Goal: Information Seeking & Learning: Learn about a topic

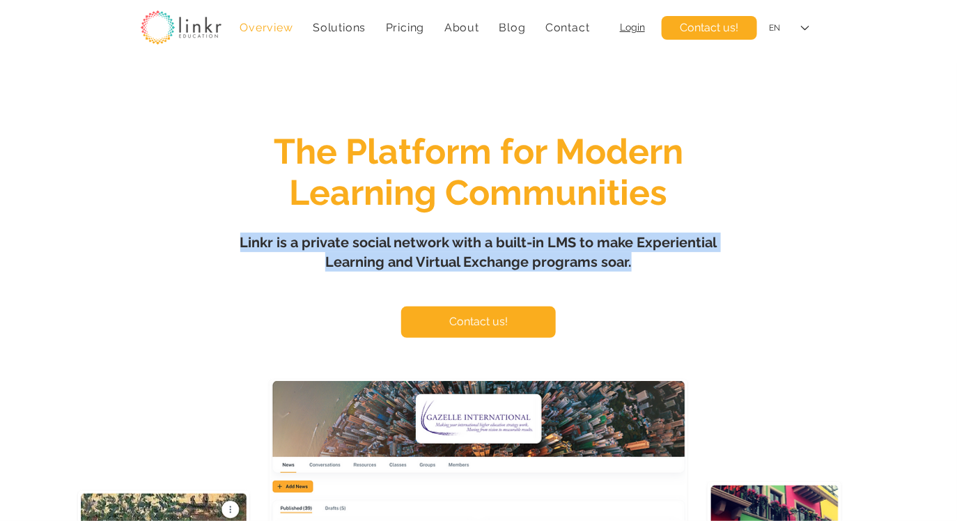
drag, startPoint x: 236, startPoint y: 245, endPoint x: 670, endPoint y: 269, distance: 434.8
click at [670, 269] on h1 "Linkr is a private social network with a built-in LMS to make Experiential Lear…" at bounding box center [479, 252] width 488 height 39
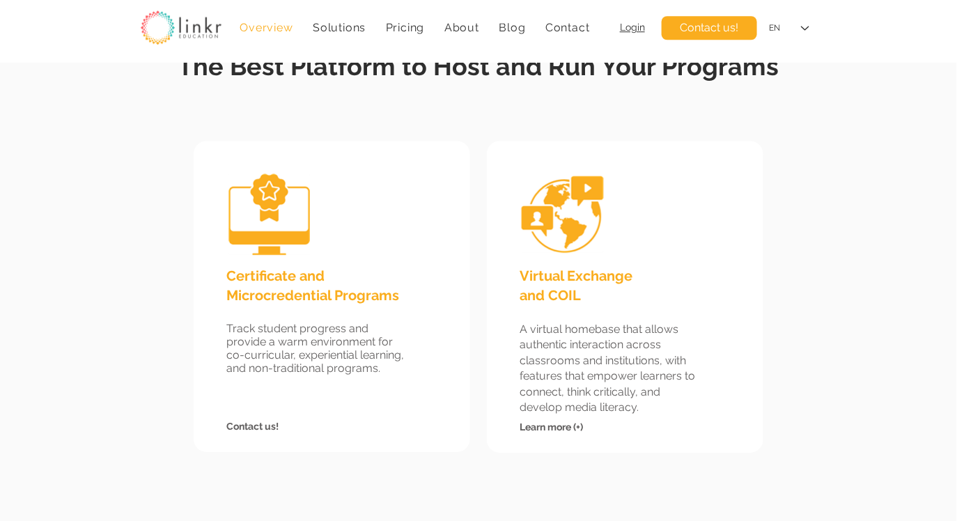
scroll to position [1303, 0]
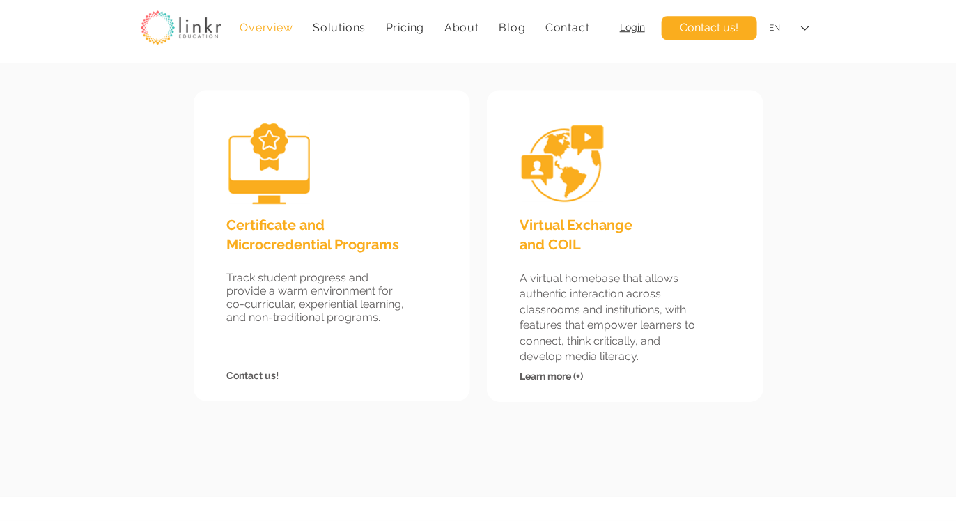
click at [578, 373] on span "Learn more (+)" at bounding box center [551, 376] width 63 height 11
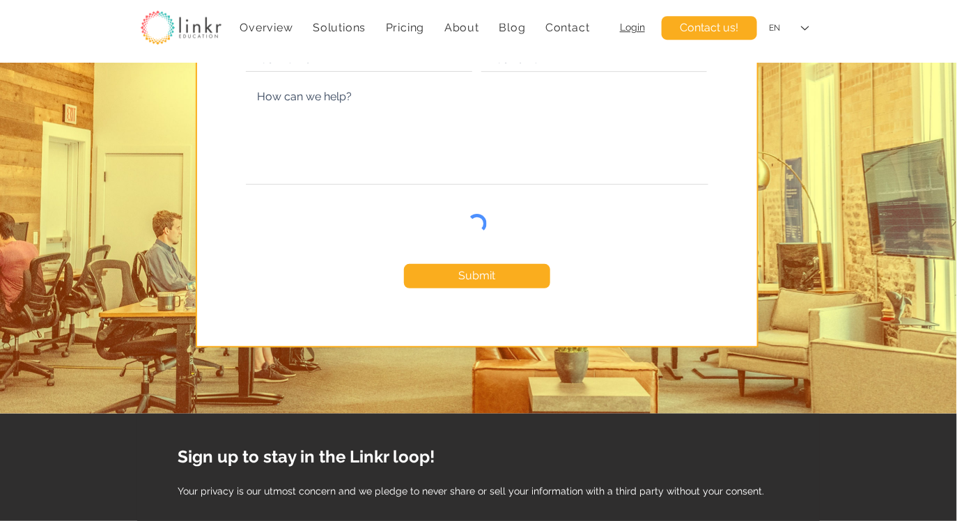
scroll to position [4899, 0]
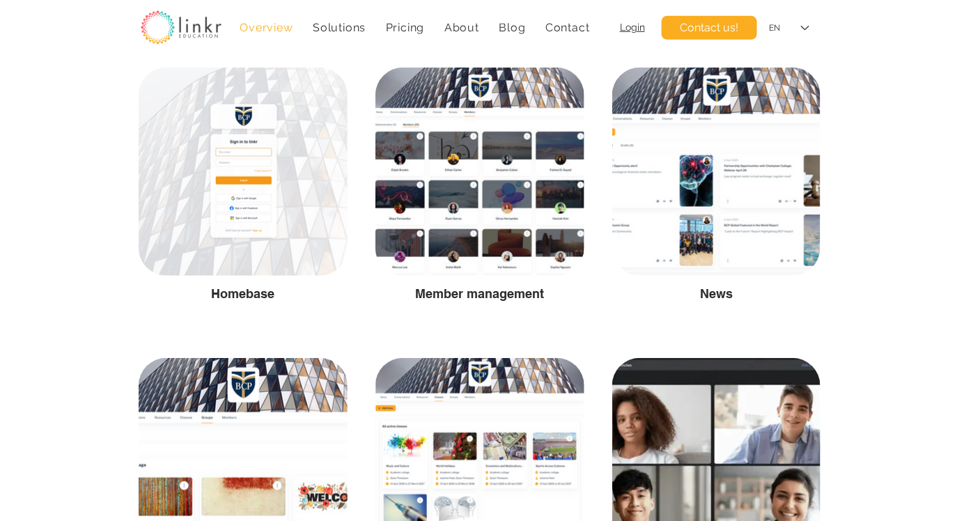
scroll to position [2022, 0]
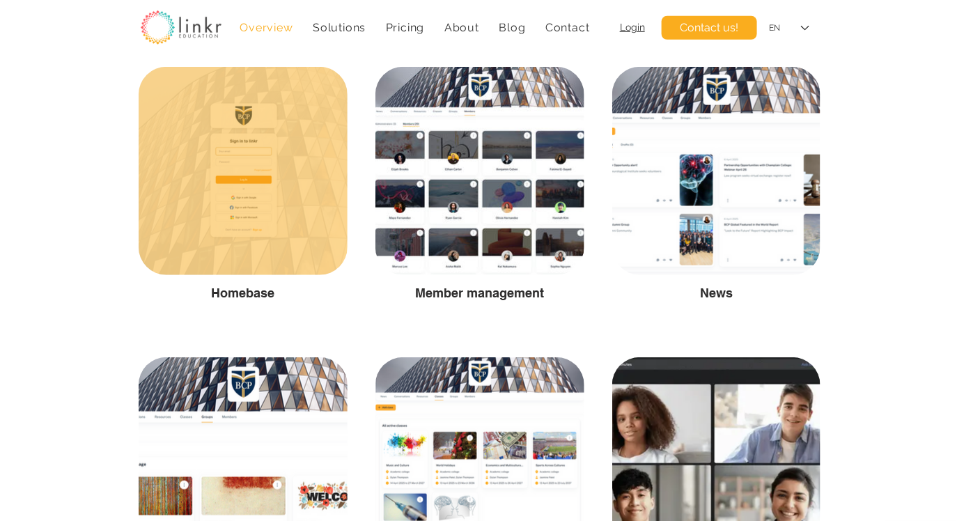
click at [275, 234] on div at bounding box center [243, 171] width 209 height 208
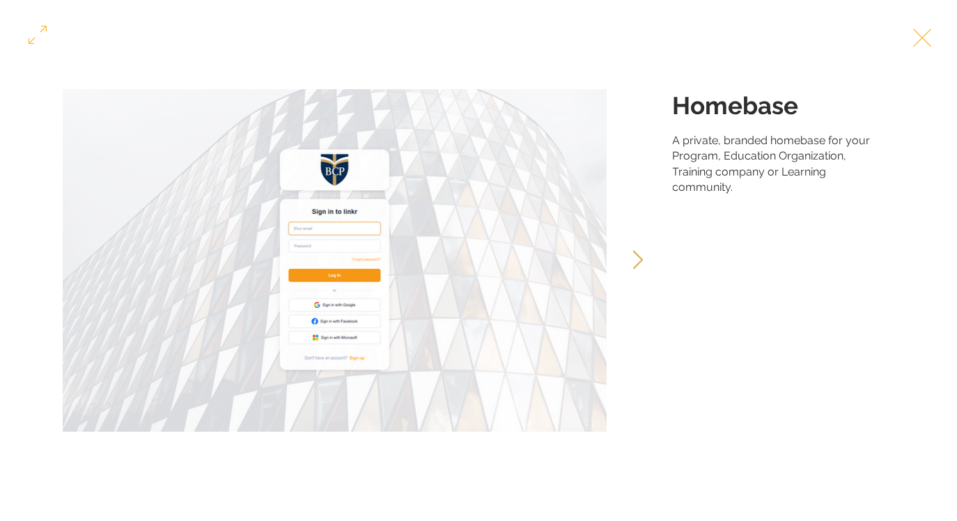
click at [649, 252] on button "Next Item" at bounding box center [638, 260] width 35 height 35
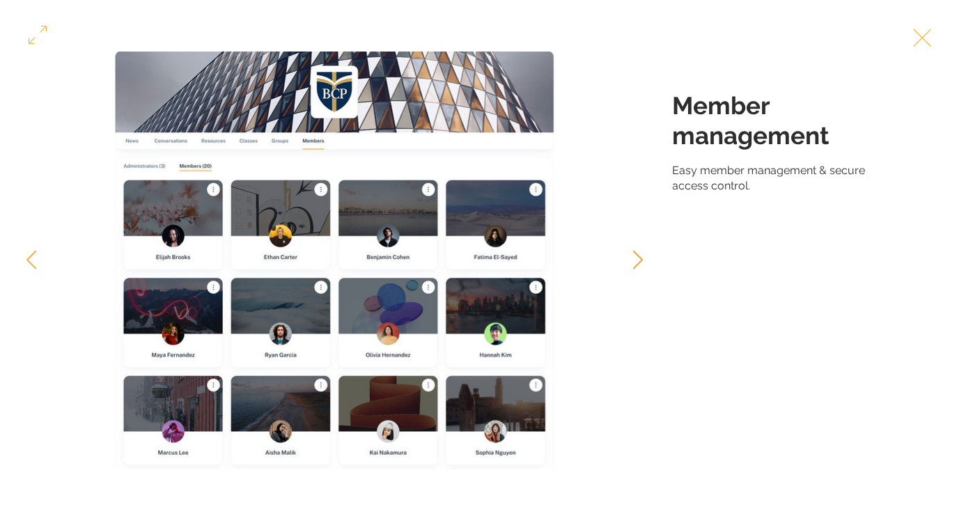
click at [649, 252] on button "Next Item" at bounding box center [638, 260] width 35 height 35
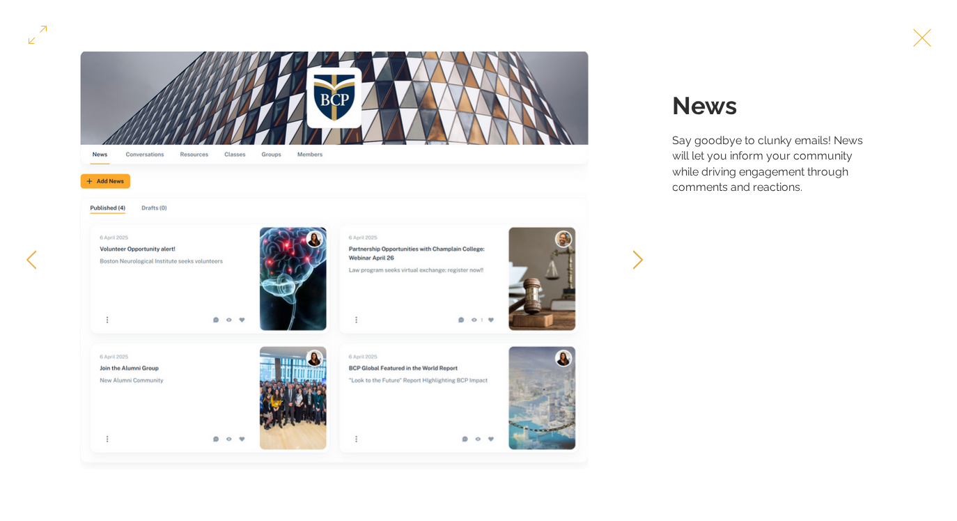
click at [649, 252] on button "Next Item" at bounding box center [638, 260] width 35 height 35
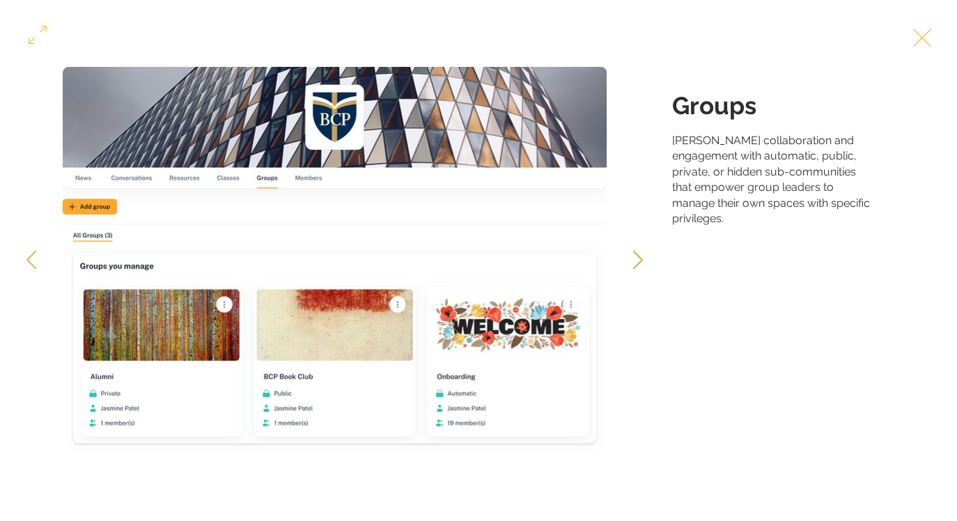
click at [649, 252] on button "Next Item" at bounding box center [638, 260] width 35 height 35
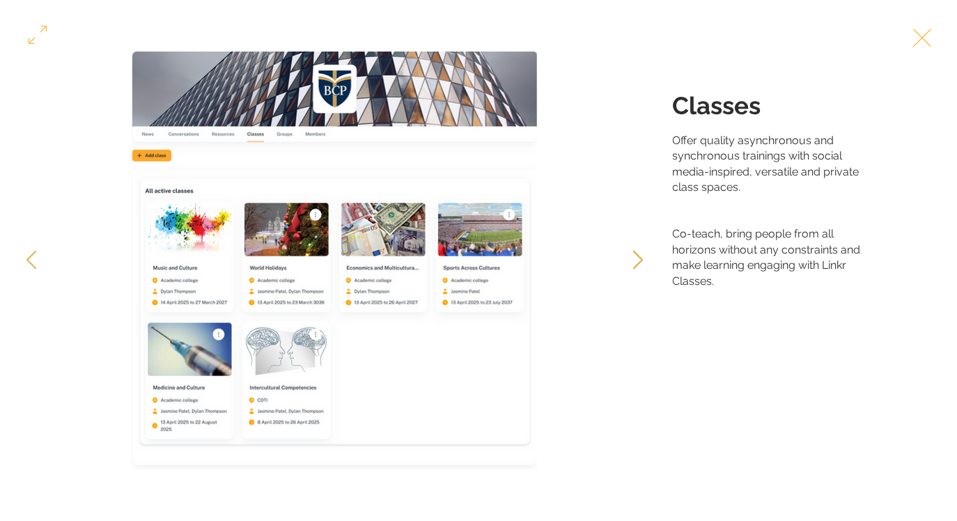
click at [649, 252] on button "Next Item" at bounding box center [638, 260] width 35 height 35
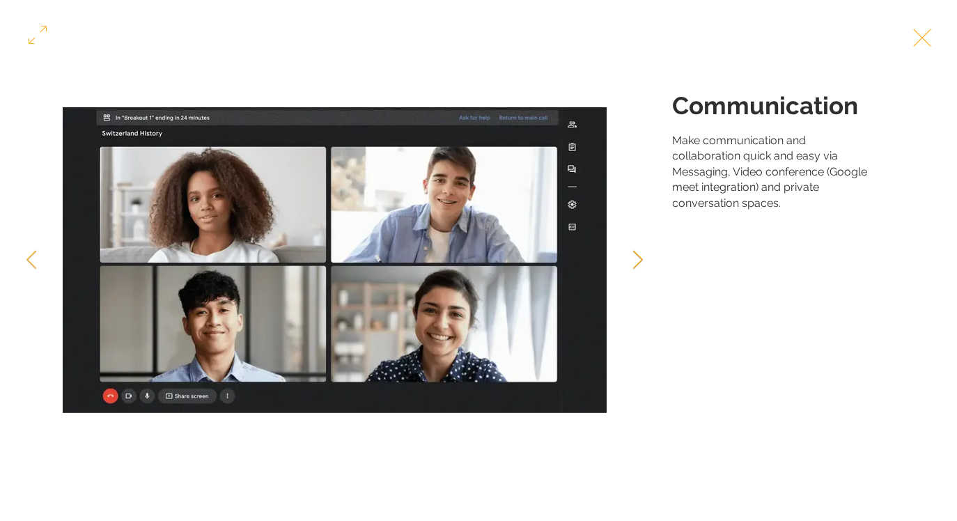
click at [649, 252] on button "Next Item" at bounding box center [638, 260] width 35 height 35
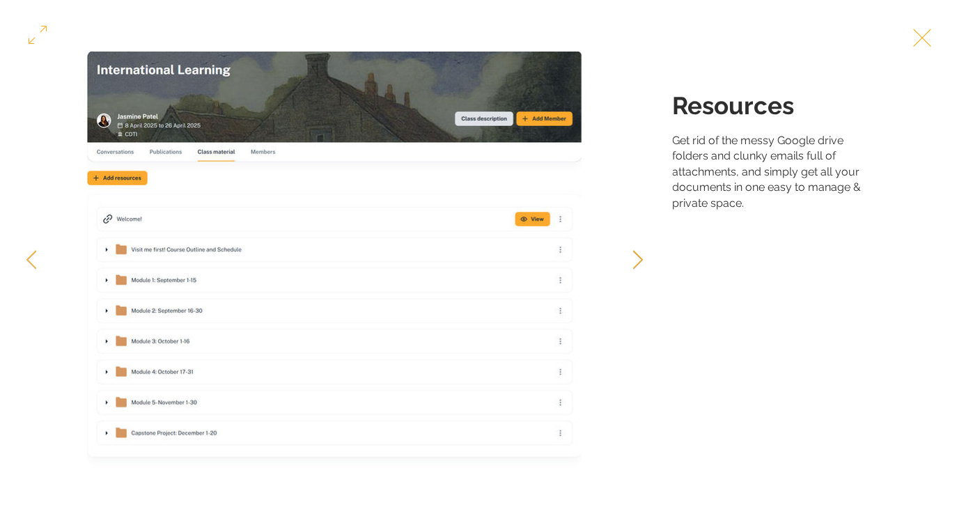
click at [649, 252] on button "Next Item" at bounding box center [638, 260] width 35 height 35
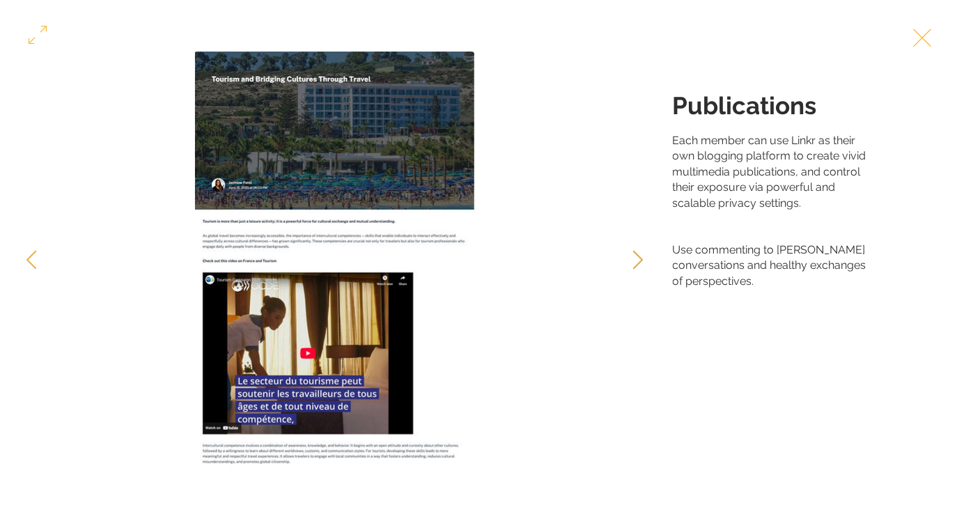
click at [649, 252] on button "Next Item" at bounding box center [638, 260] width 35 height 35
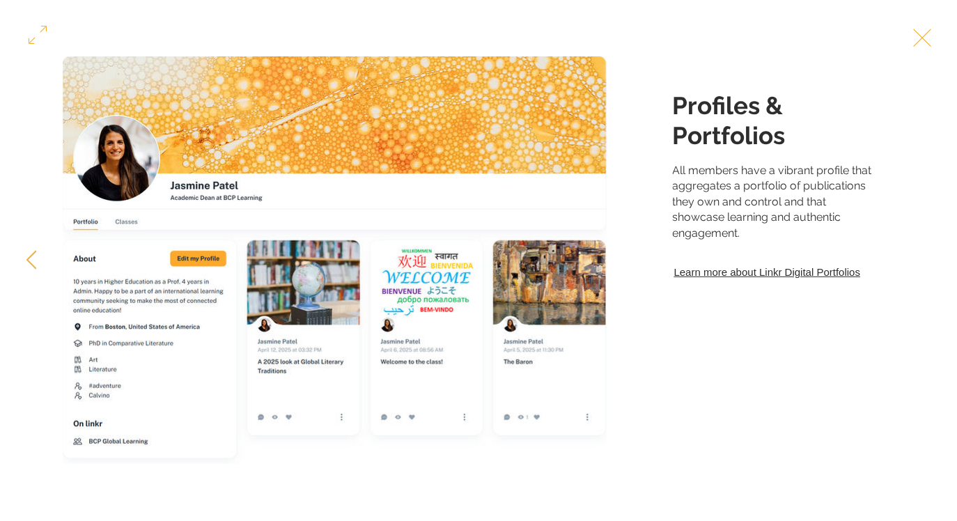
click at [649, 252] on div "Gallery item, detailed view" at bounding box center [335, 261] width 670 height 418
click at [937, 31] on button "Exit expand mode" at bounding box center [923, 36] width 26 height 31
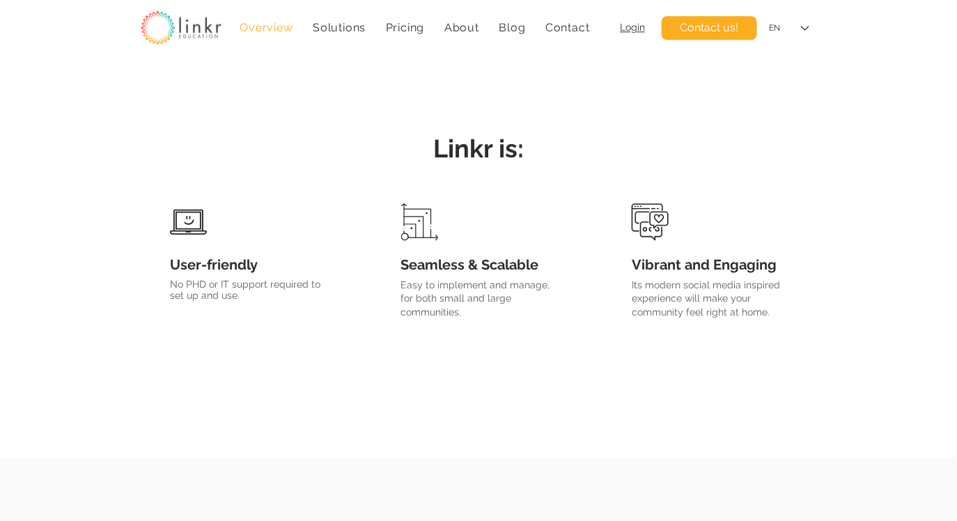
scroll to position [2846, 0]
drag, startPoint x: 172, startPoint y: 280, endPoint x: 225, endPoint y: 280, distance: 53.0
click at [225, 280] on span "No PHD or IT support required to set up and use." at bounding box center [245, 289] width 151 height 22
click at [227, 284] on span "No PHD or IT support required to set up and use." at bounding box center [245, 289] width 151 height 22
drag, startPoint x: 403, startPoint y: 286, endPoint x: 423, endPoint y: 319, distance: 38.1
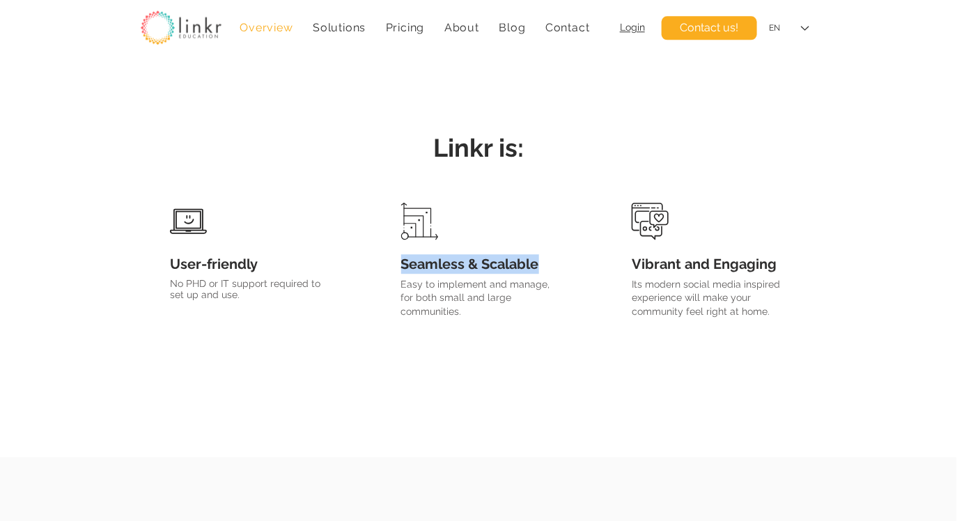
click at [423, 319] on div "Seamless & Scalable Easy to implement and manage, for both small and large comm…" at bounding box center [479, 271] width 221 height 159
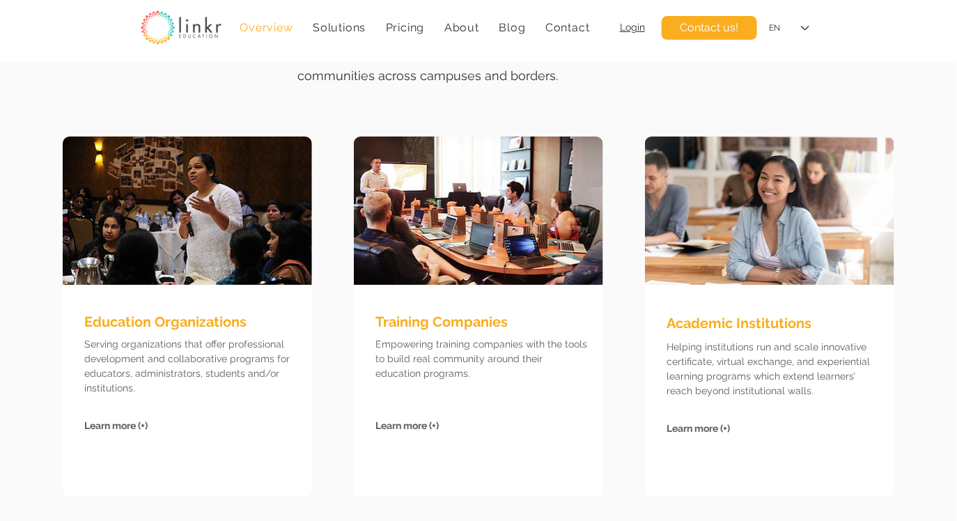
scroll to position [3435, 0]
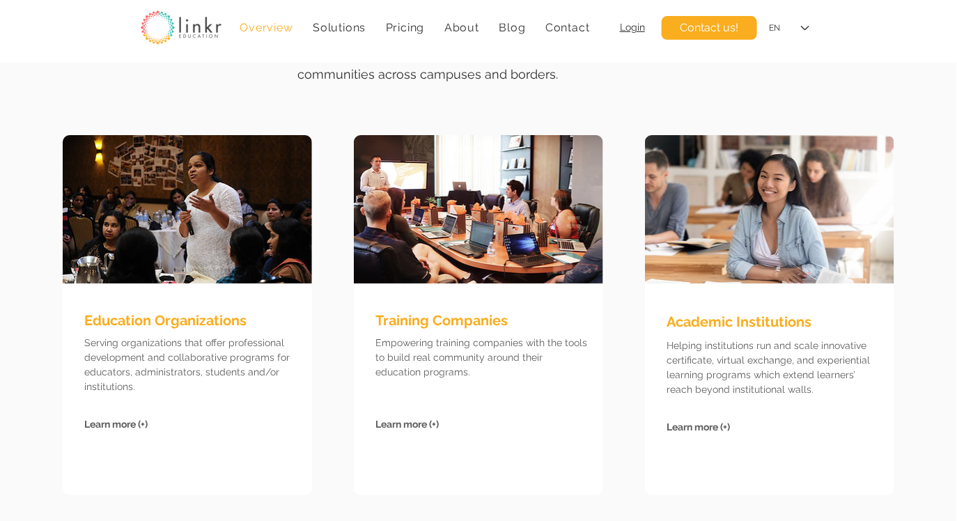
click at [696, 314] on span "Academic Institutions" at bounding box center [739, 322] width 145 height 17
click at [697, 422] on span "Learn more (+)" at bounding box center [698, 427] width 63 height 11
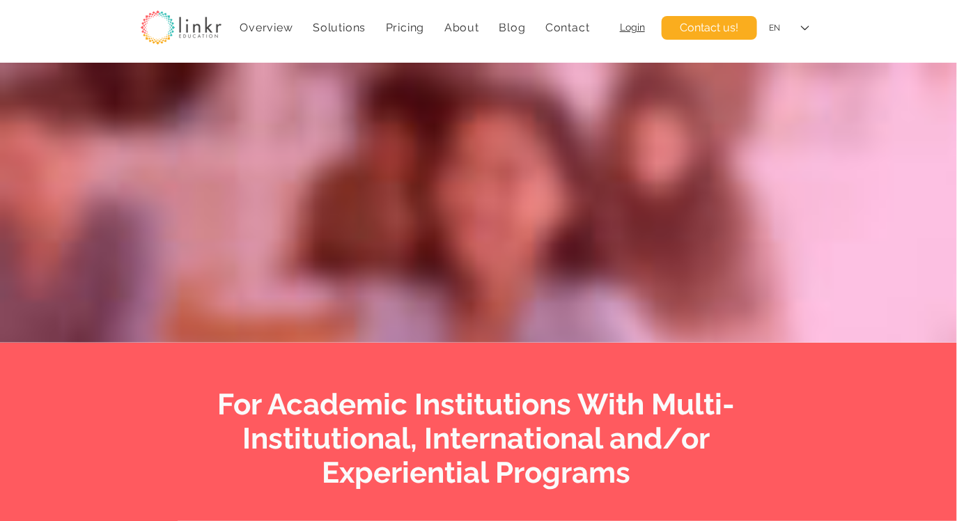
click at [697, 420] on span "For Academic Institutions With Multi-Institutional, International and/or Experi…" at bounding box center [476, 438] width 518 height 102
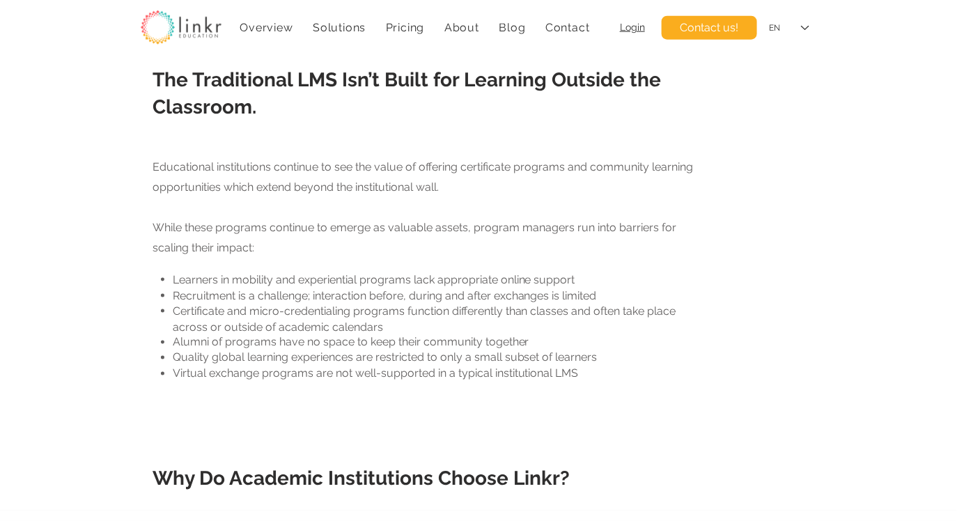
scroll to position [541, 0]
